Goal: Register for event/course

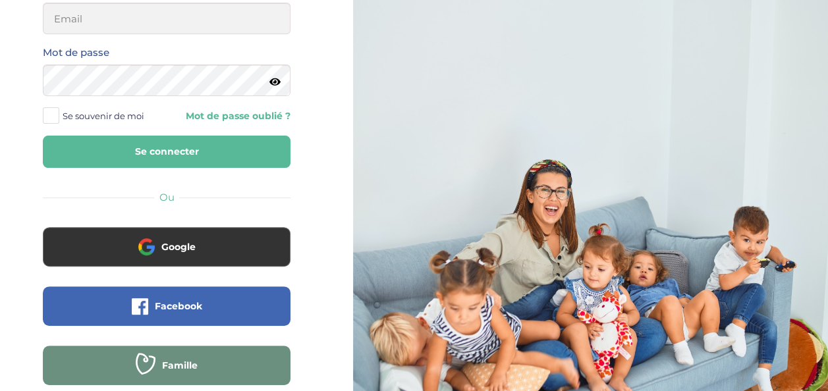
scroll to position [161, 0]
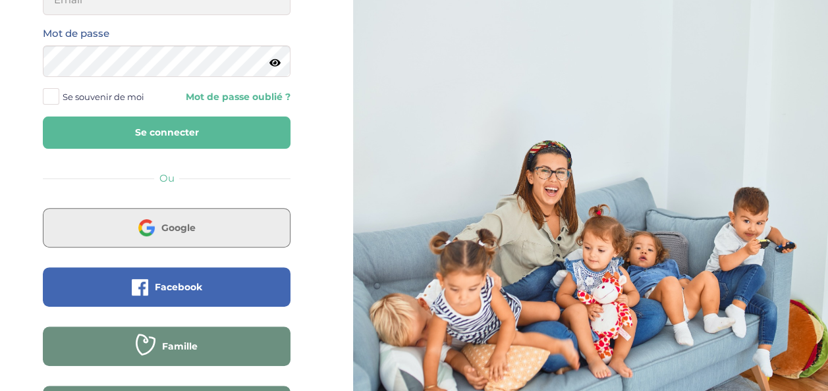
click at [215, 232] on button "Google" at bounding box center [167, 228] width 248 height 40
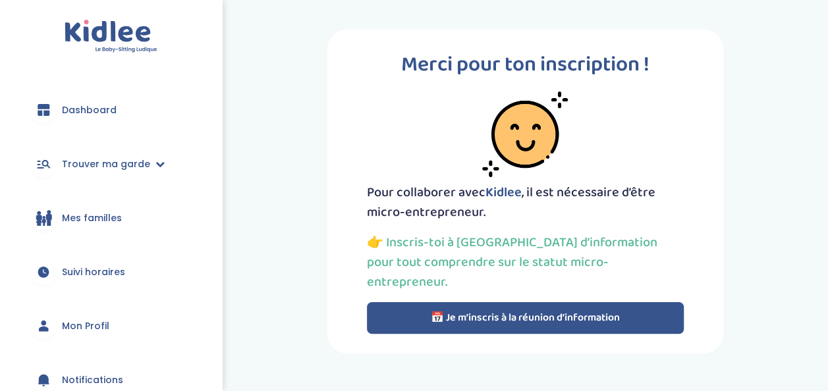
click at [530, 303] on button "📅 Je m’inscris à la réunion d’information" at bounding box center [525, 319] width 317 height 32
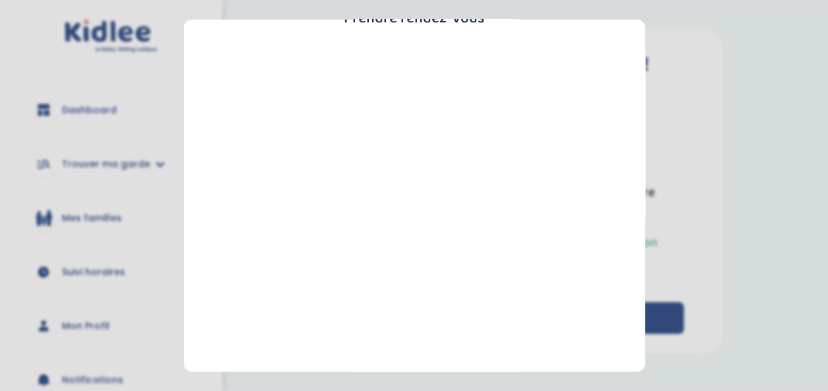
scroll to position [318, 0]
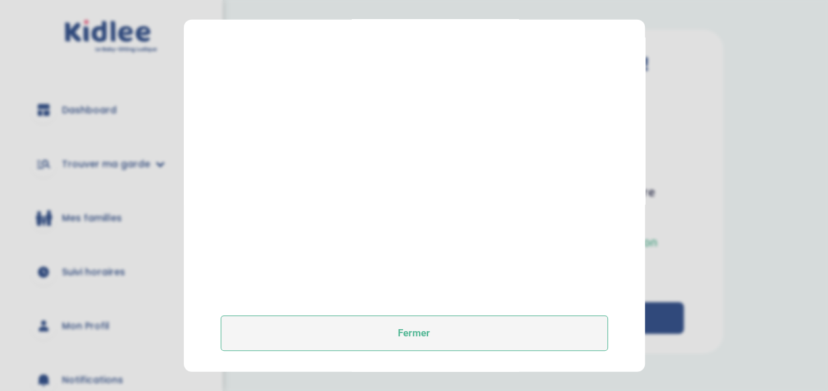
click at [521, 339] on button "Fermer" at bounding box center [415, 334] width 388 height 36
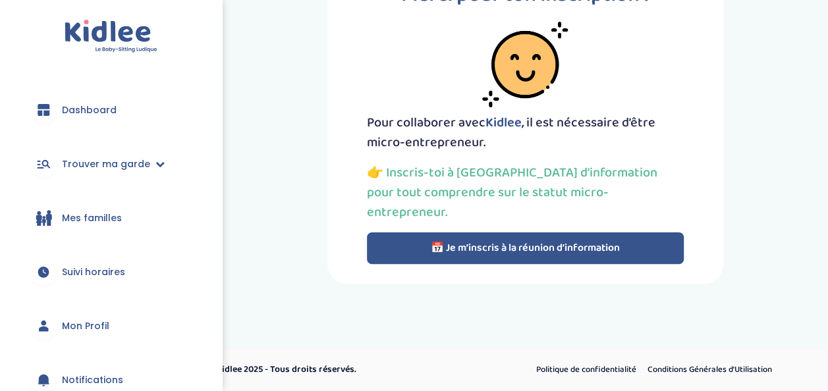
scroll to position [0, 0]
